Goal: Check status: Check status

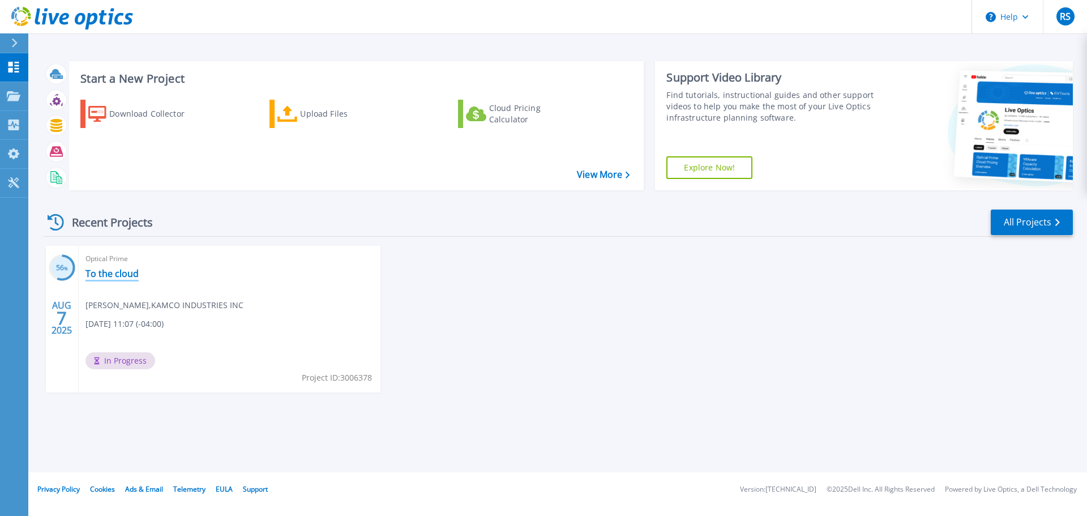
click at [124, 268] on link "To the cloud" at bounding box center [112, 273] width 53 height 11
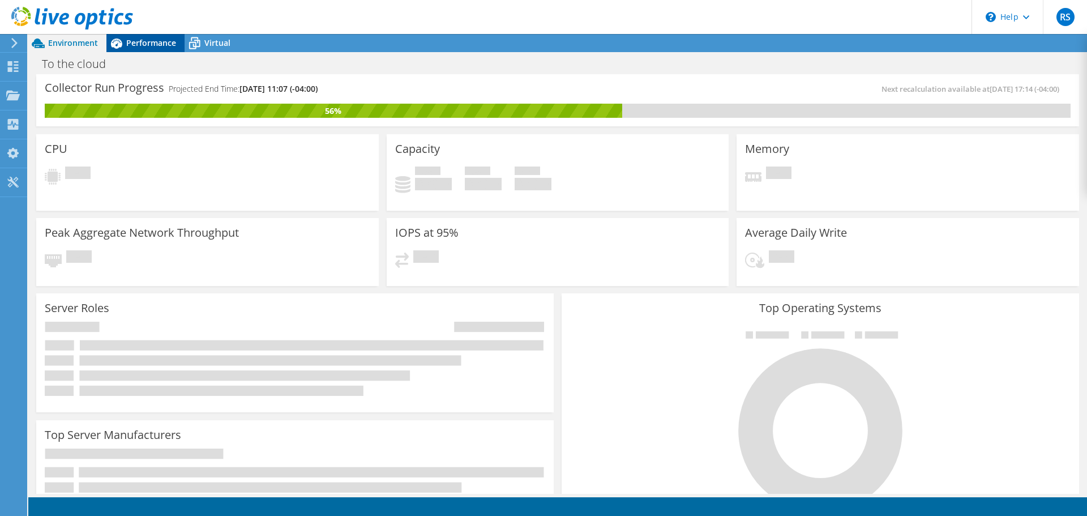
click at [151, 45] on span "Performance" at bounding box center [151, 42] width 50 height 11
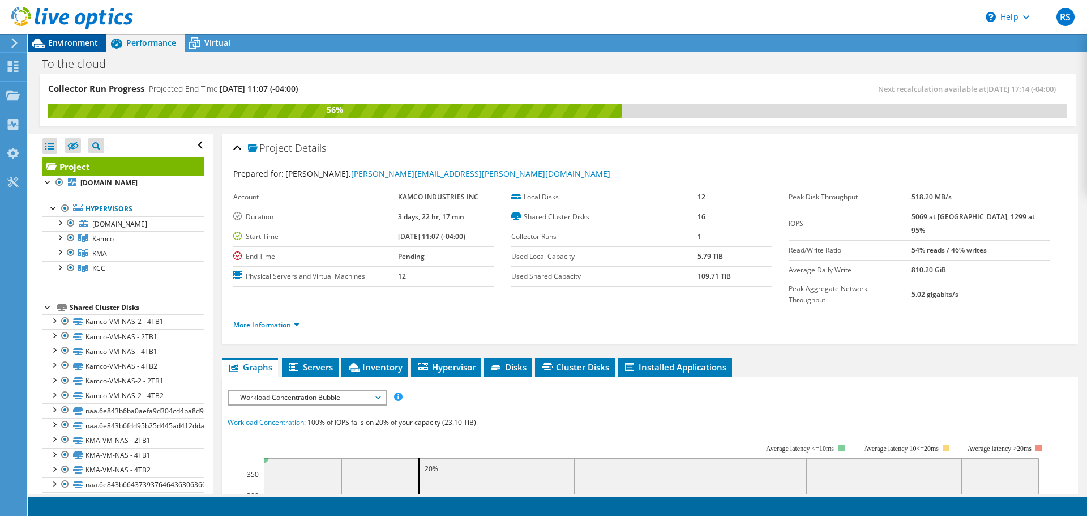
click at [75, 45] on span "Environment" at bounding box center [73, 42] width 50 height 11
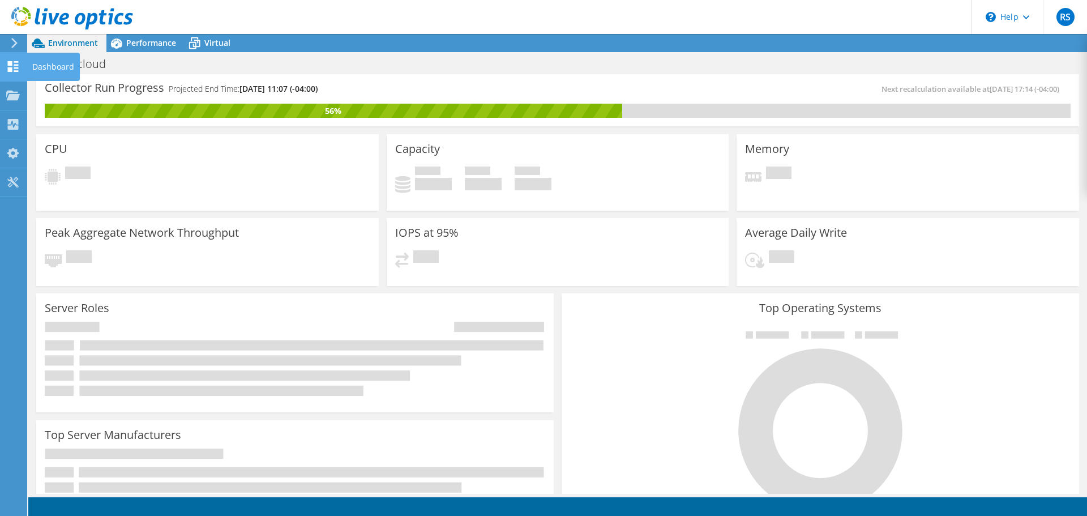
click at [45, 66] on div "Dashboard" at bounding box center [53, 67] width 53 height 28
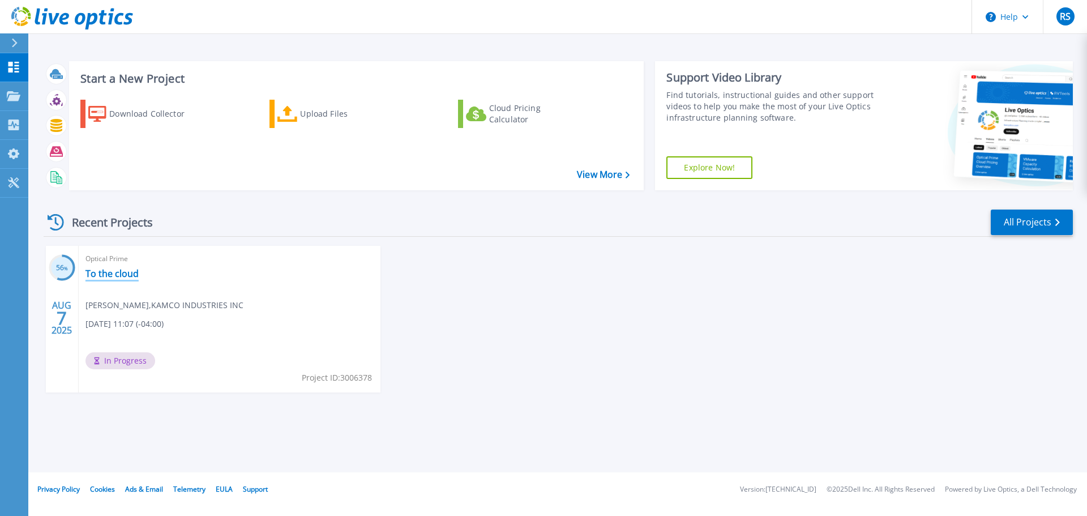
click at [103, 268] on link "To the cloud" at bounding box center [112, 273] width 53 height 11
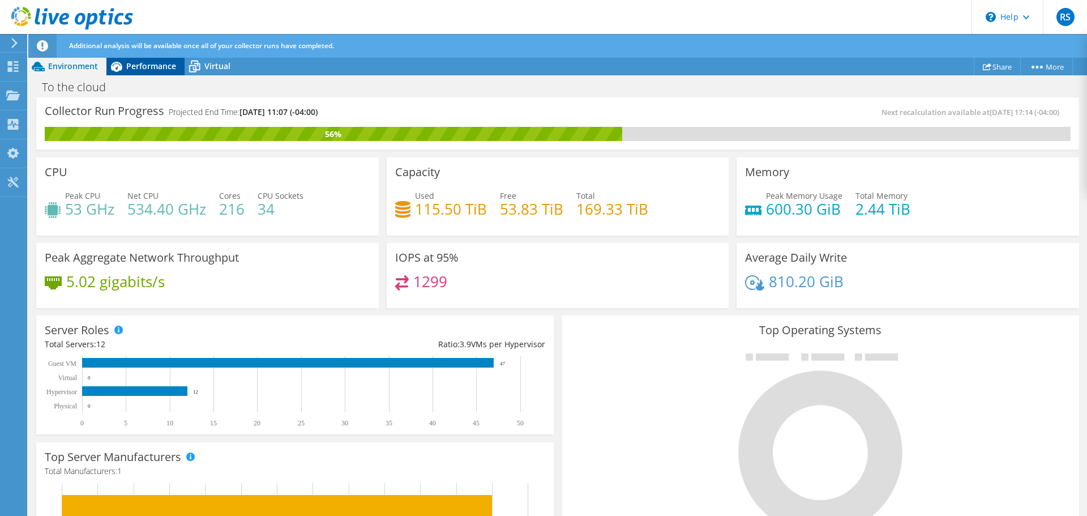
click at [162, 63] on span "Performance" at bounding box center [151, 66] width 50 height 11
